Goal: Transaction & Acquisition: Subscribe to service/newsletter

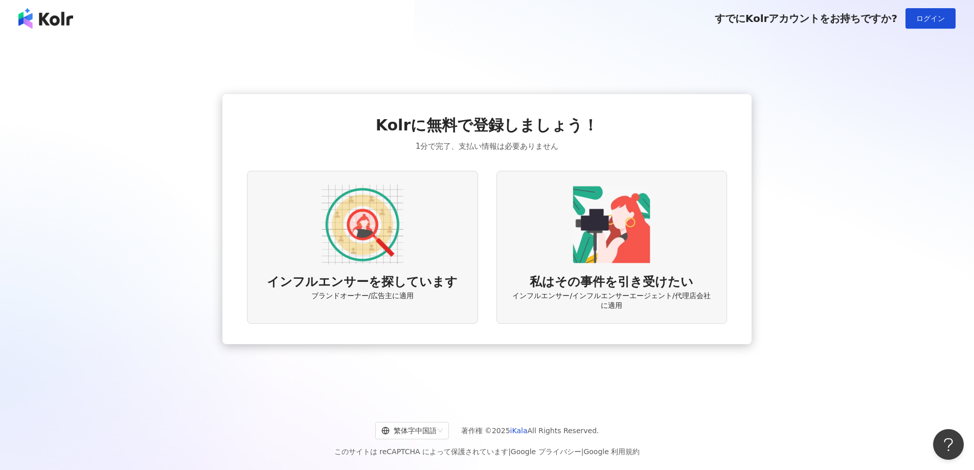
click at [454, 268] on div "インフルエンサーを探しています ブランドオーナー/広告主に適用" at bounding box center [362, 247] width 231 height 153
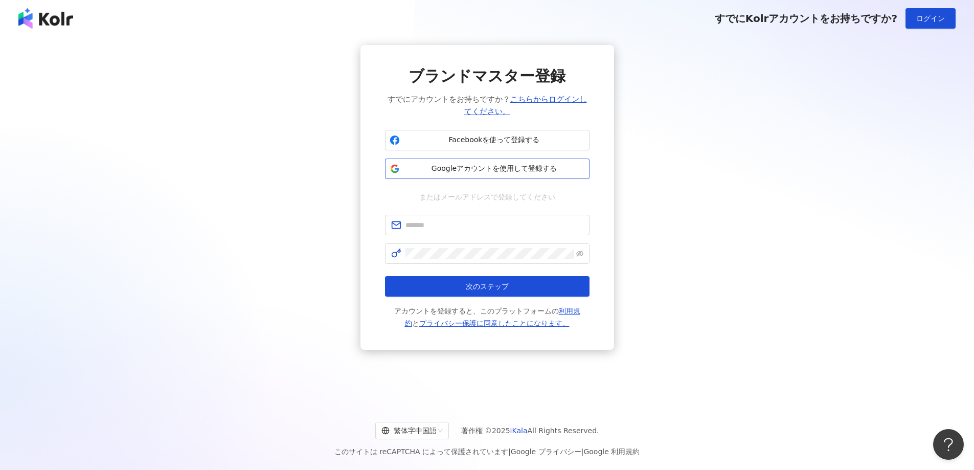
click at [466, 164] on font "Googleアカウントを使用して登録する" at bounding box center [493, 168] width 125 height 8
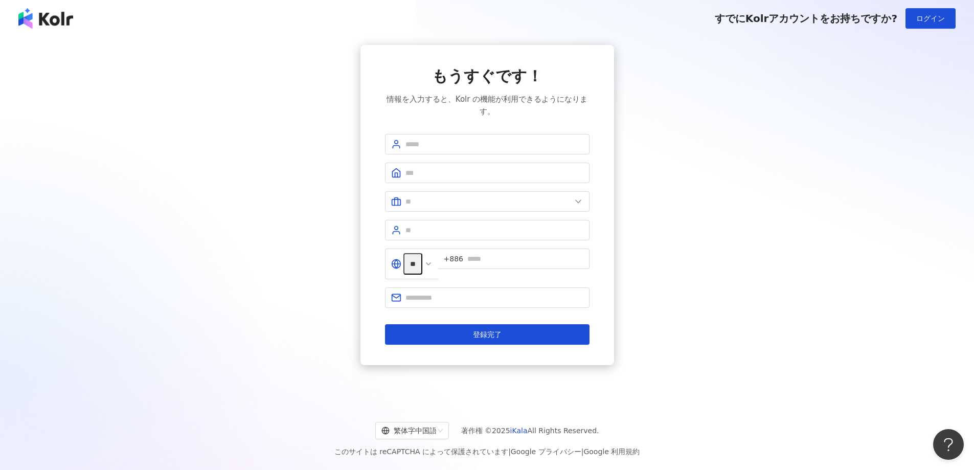
type input "**"
click at [460, 331] on button "登録完了" at bounding box center [487, 334] width 204 height 20
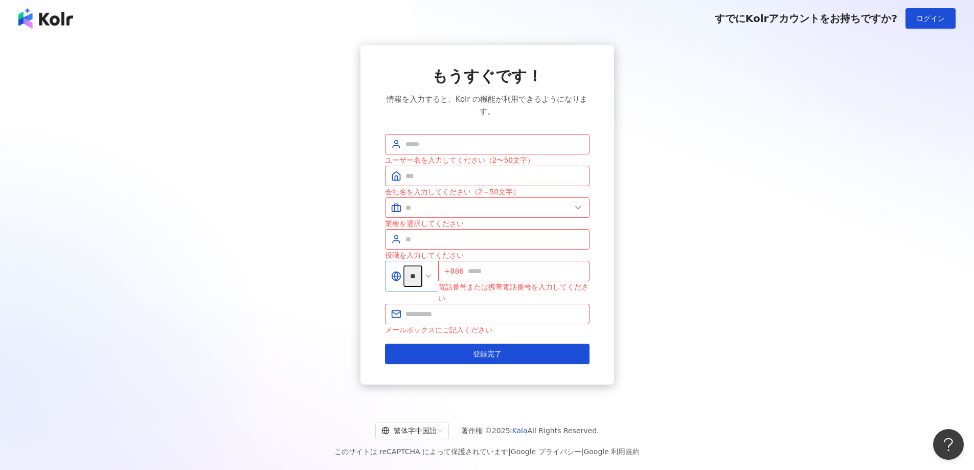
click at [433, 277] on icon at bounding box center [428, 276] width 8 height 8
click at [433, 276] on icon at bounding box center [428, 276] width 8 height 8
click at [422, 273] on input "**" at bounding box center [412, 275] width 19 height 21
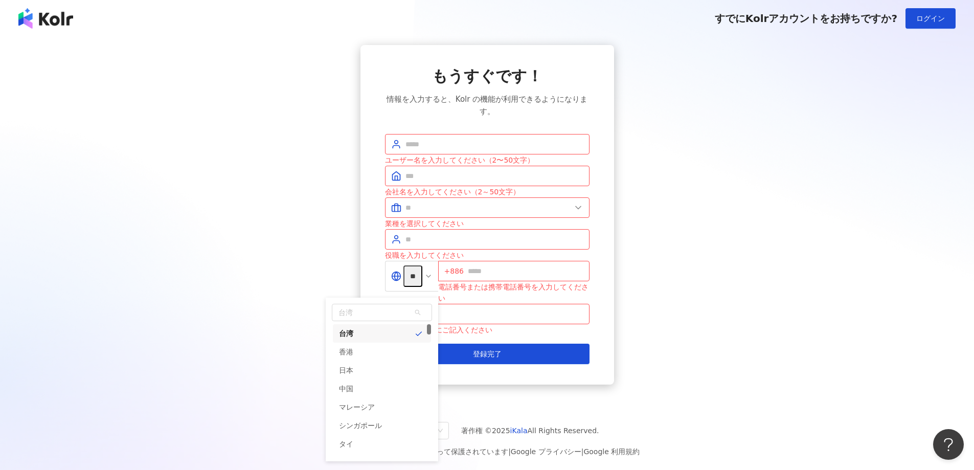
click at [325, 218] on div "もうすぐです！ 情報を入力すると、Kolr の機能が利用できるようになります。 ユーザー名を入力してください（2〜50文字） 会社名を入力してください（2～5…" at bounding box center [486, 214] width 949 height 339
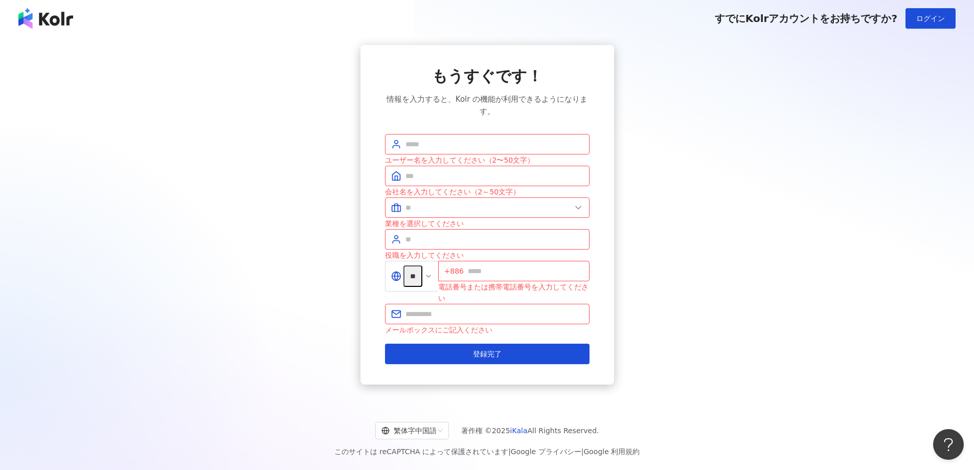
scroll to position [47, 0]
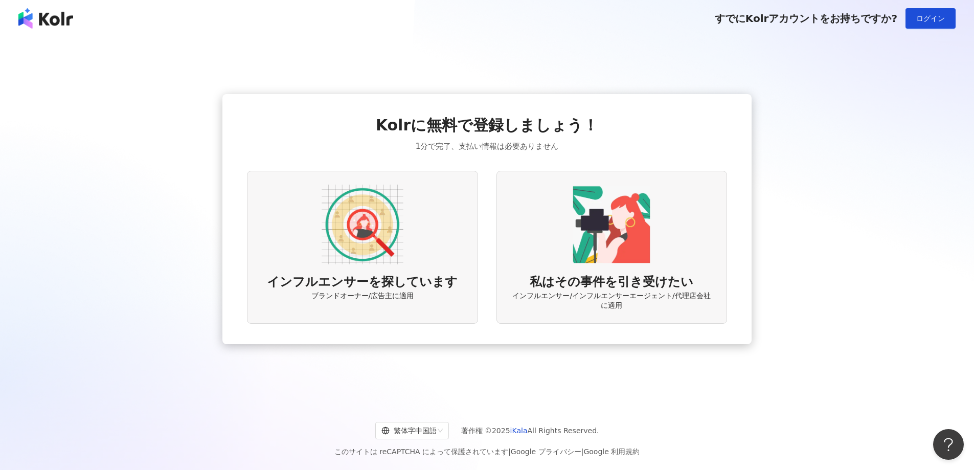
drag, startPoint x: 530, startPoint y: 244, endPoint x: 524, endPoint y: 239, distance: 7.7
click at [62, 22] on img at bounding box center [45, 18] width 55 height 20
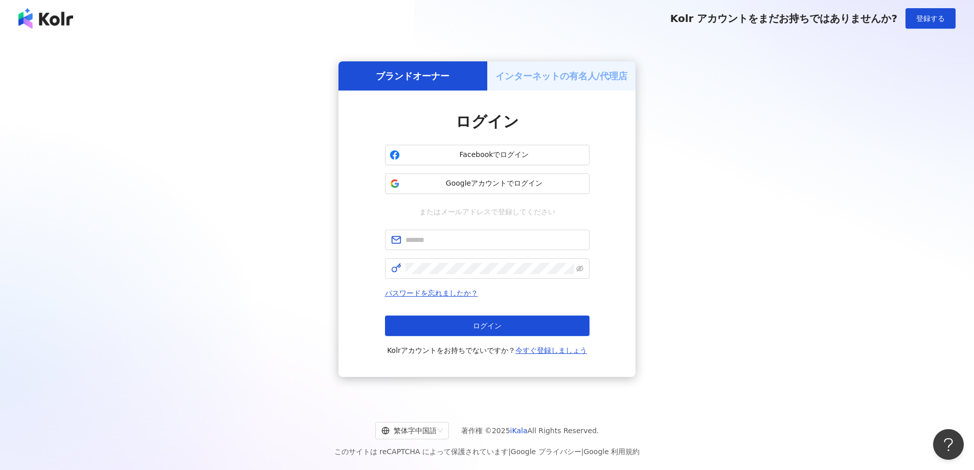
click at [66, 18] on img at bounding box center [45, 18] width 55 height 20
click at [531, 83] on div "インターネットの有名人/代理店" at bounding box center [561, 75] width 149 height 29
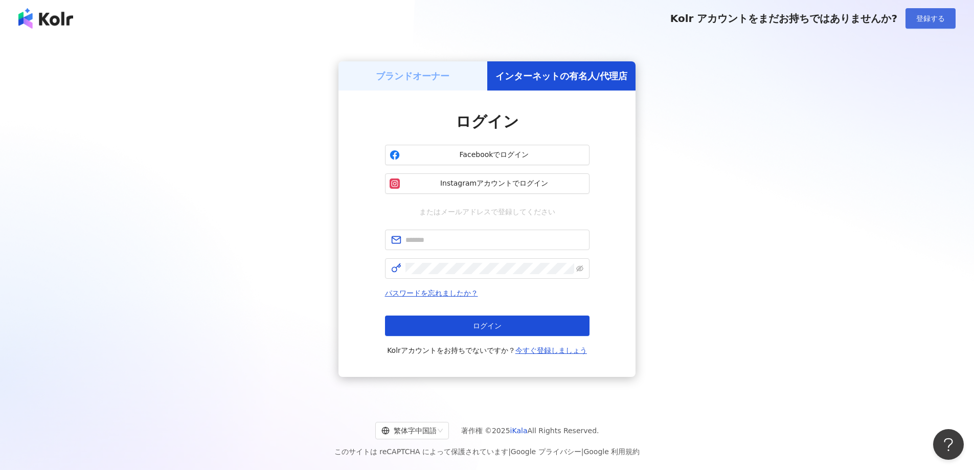
click at [928, 15] on font "登録する" at bounding box center [930, 18] width 29 height 8
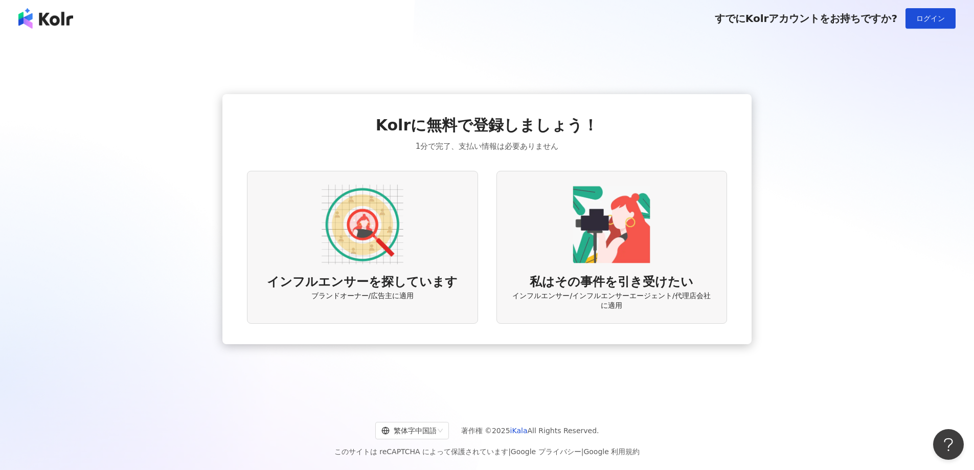
click at [539, 255] on div "私はその事件を引き受けたい インフルエンサー/インフルエンサーエージェント/代理店会社に適用" at bounding box center [611, 247] width 231 height 153
click at [58, 22] on img at bounding box center [45, 18] width 55 height 20
